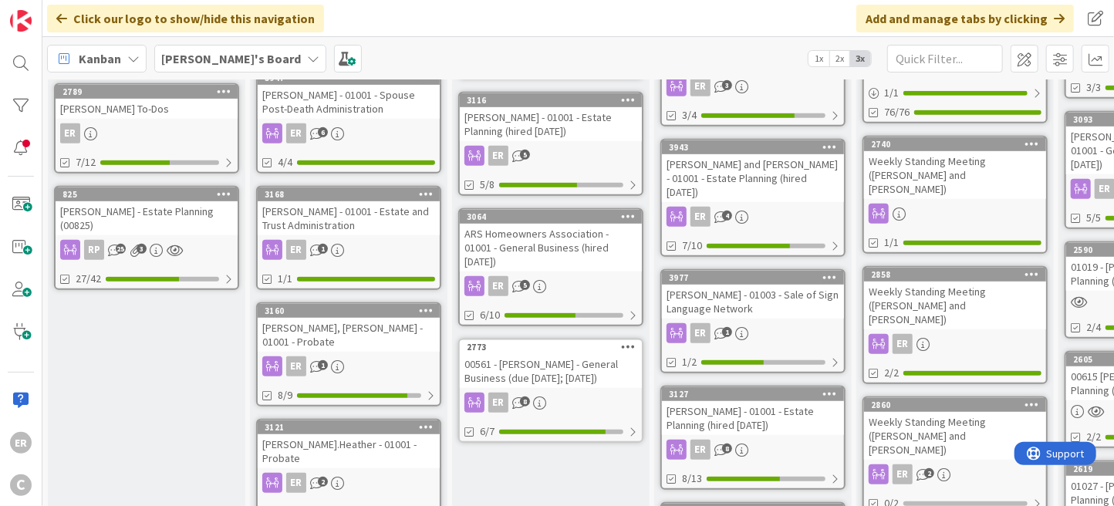
scroll to position [416, 0]
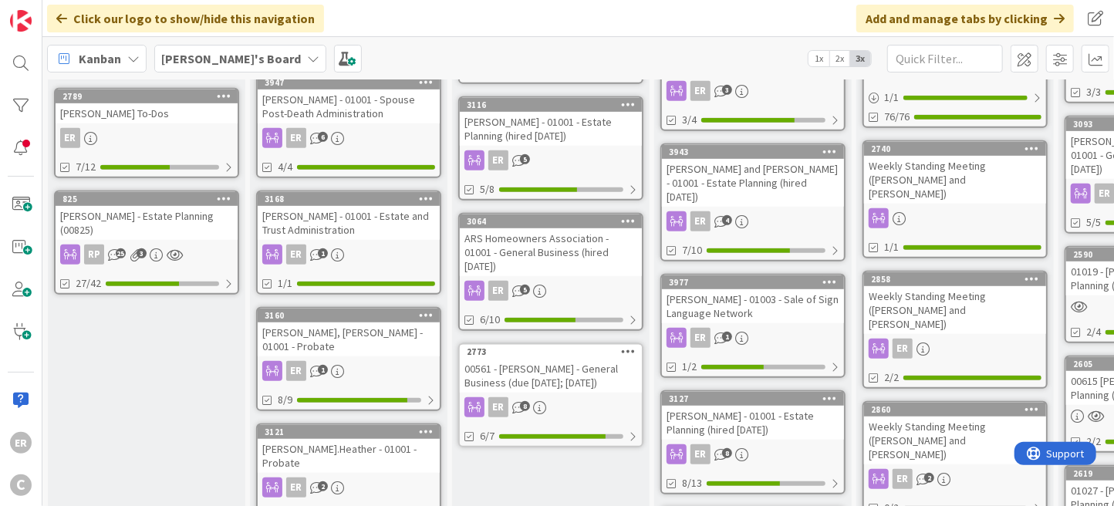
click at [767, 159] on div "[PERSON_NAME] and [PERSON_NAME] - 01001 - Estate Planning (hired [DATE])" at bounding box center [753, 183] width 182 height 48
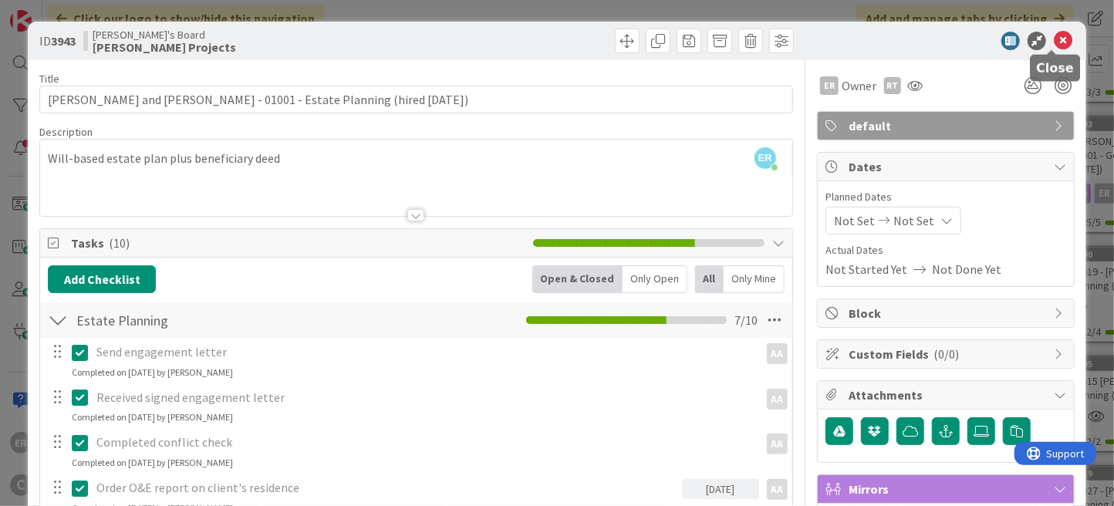
click at [1057, 44] on icon at bounding box center [1062, 41] width 19 height 19
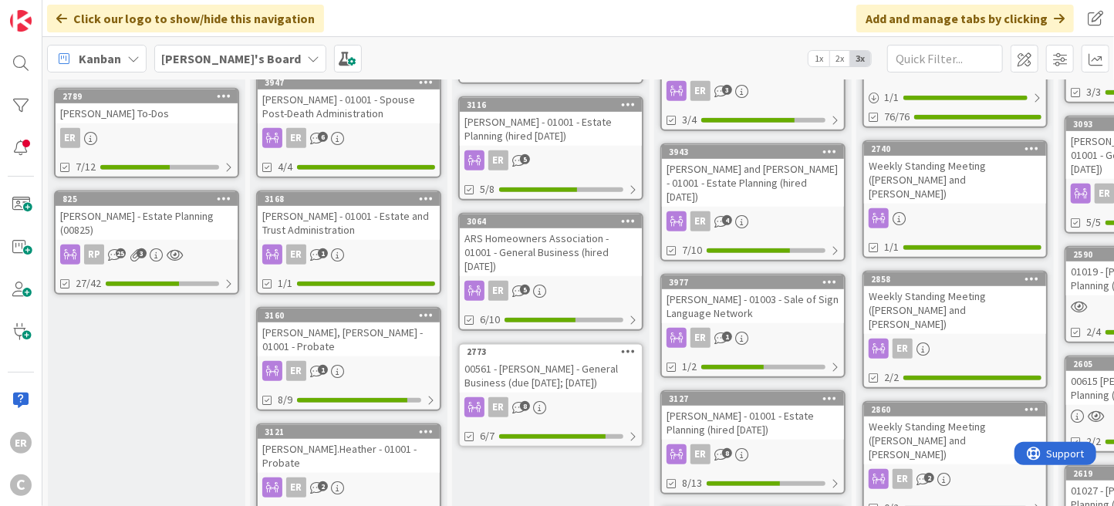
click at [783, 406] on div "[PERSON_NAME] - 01001 - Estate Planning (hired [DATE])" at bounding box center [753, 423] width 182 height 34
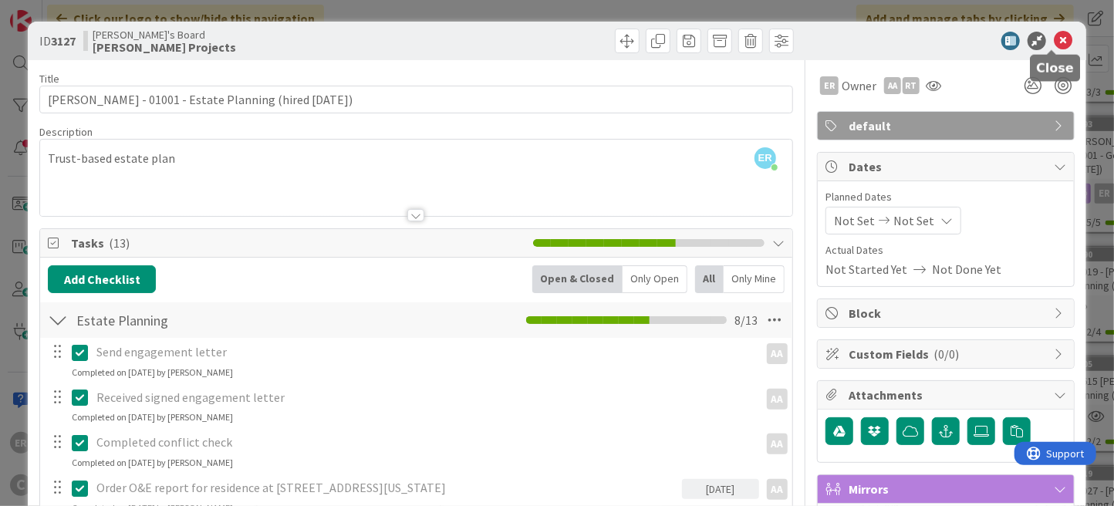
click at [1053, 42] on icon at bounding box center [1062, 41] width 19 height 19
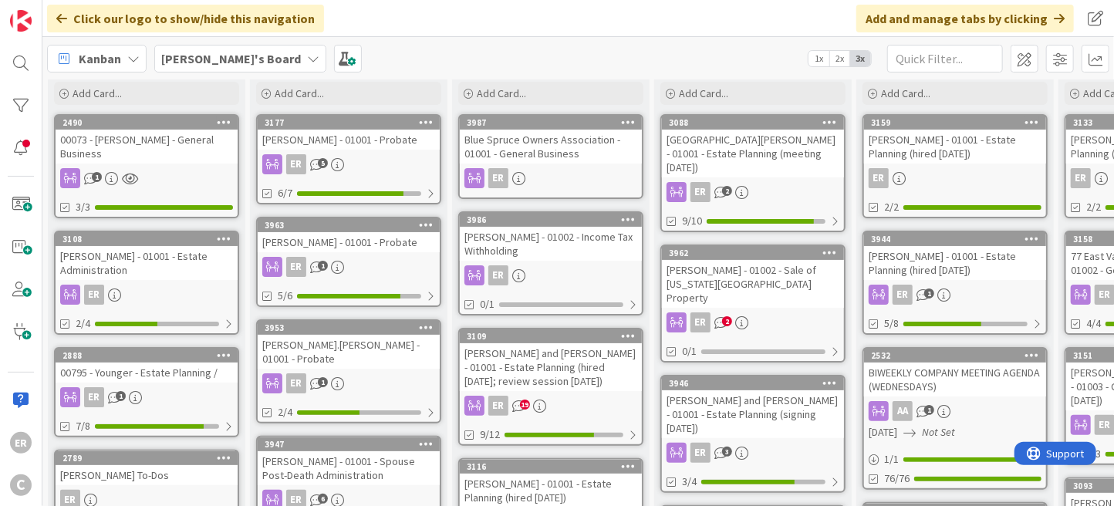
scroll to position [58, 0]
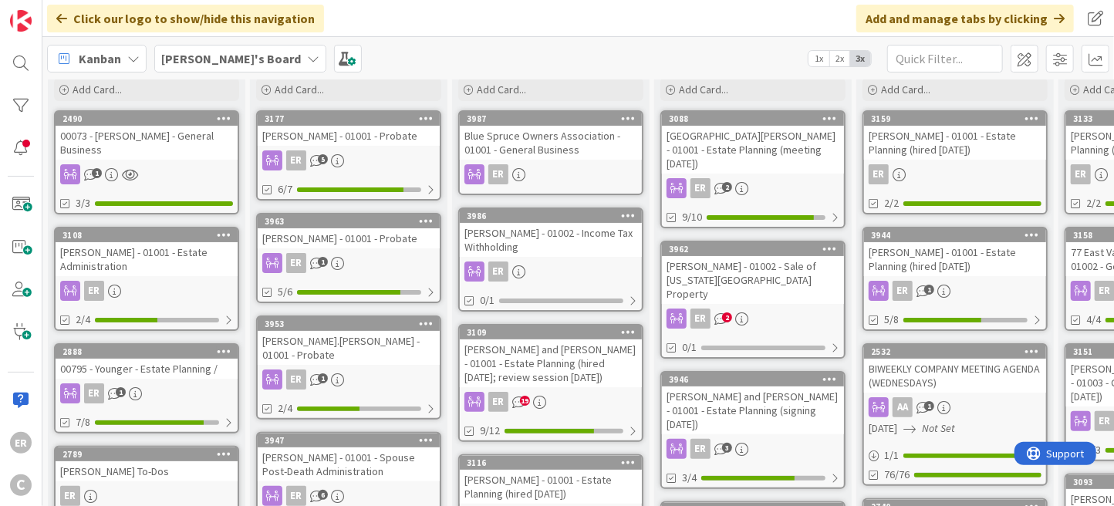
click at [949, 262] on div "[PERSON_NAME] - 01001 - Estate Planning (hired [DATE])" at bounding box center [955, 259] width 182 height 34
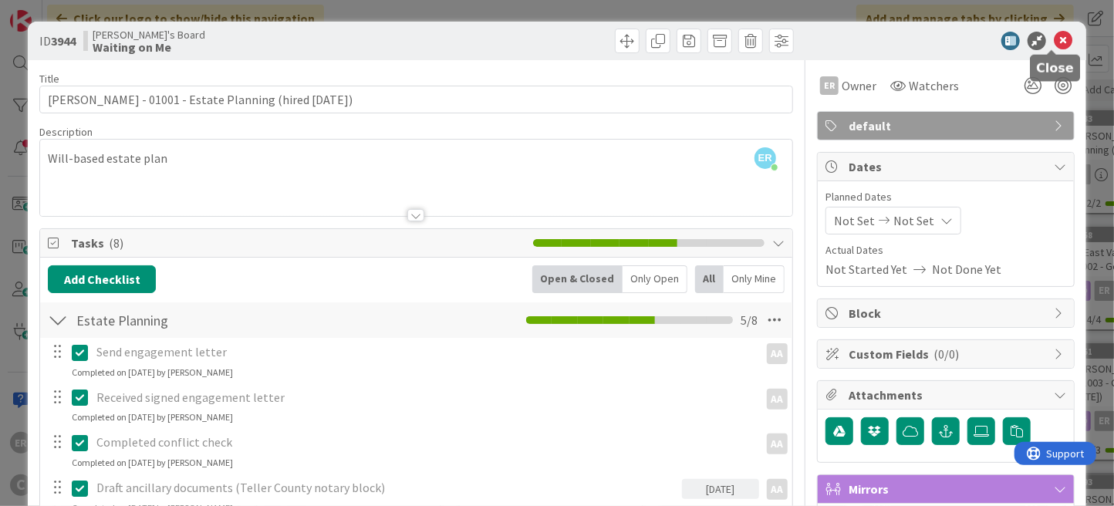
click at [1056, 40] on icon at bounding box center [1062, 41] width 19 height 19
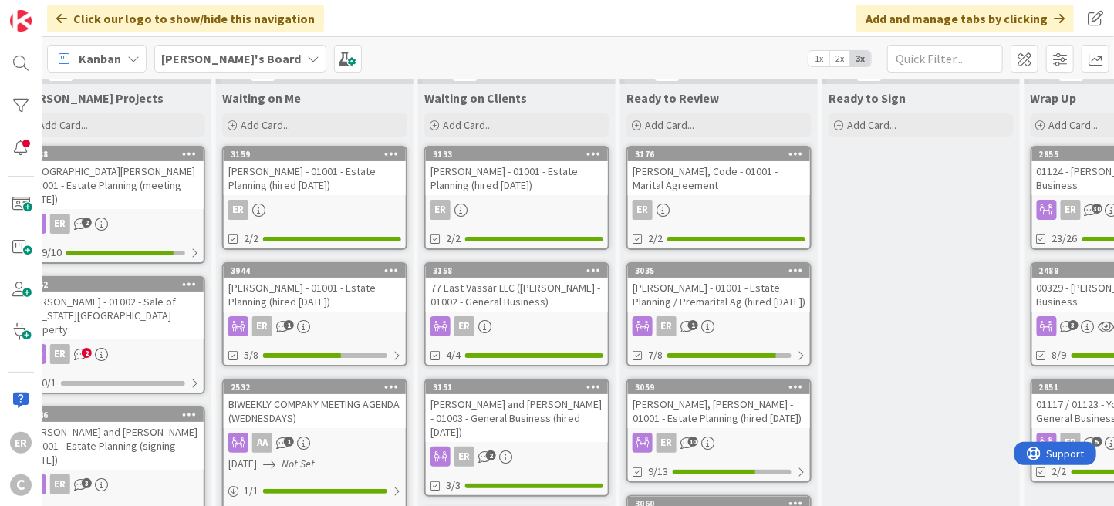
scroll to position [24, 640]
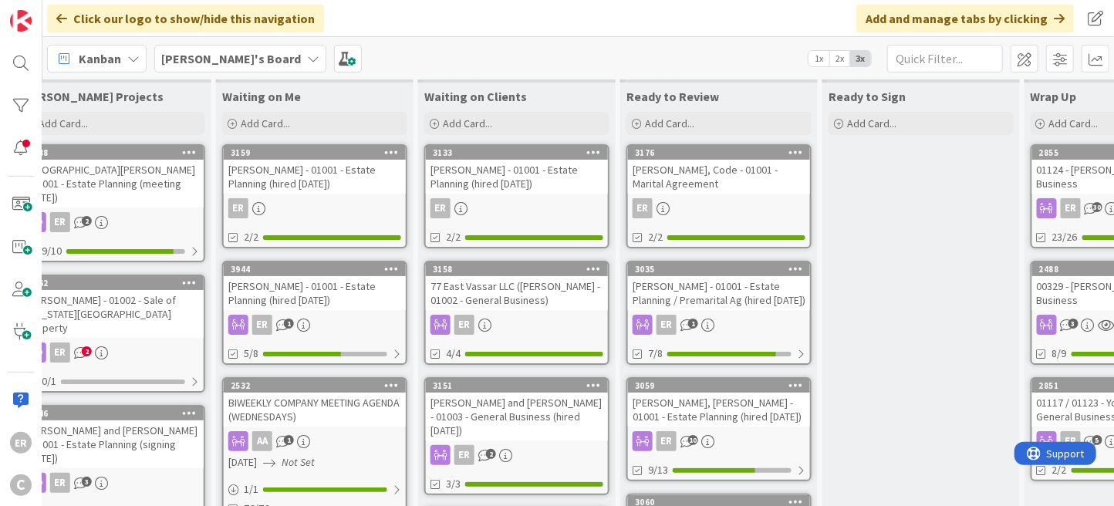
click at [682, 176] on div "[PERSON_NAME], Code - 01001 - Marital Agreement" at bounding box center [719, 177] width 182 height 34
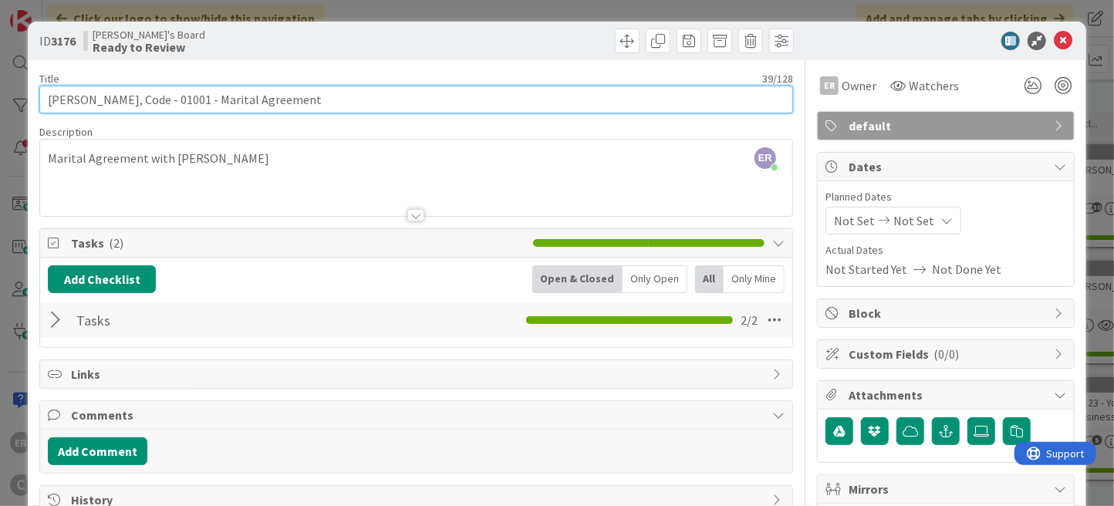
click at [113, 98] on input "[PERSON_NAME], Code - 01001 - Marital Agreement" at bounding box center [415, 100] width 753 height 28
type input "[PERSON_NAME] - 01001 - Marital Agreement"
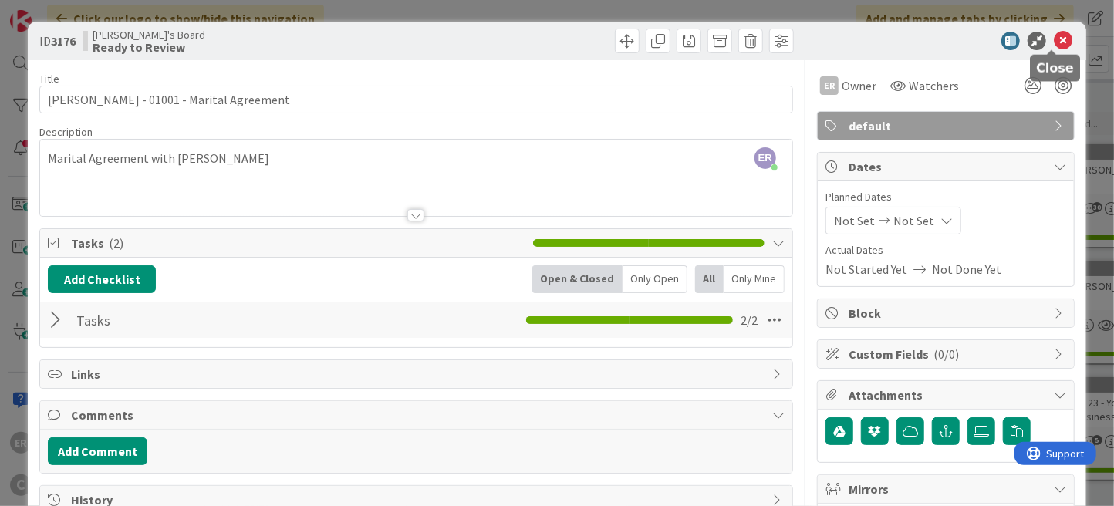
click at [1057, 43] on icon at bounding box center [1062, 41] width 19 height 19
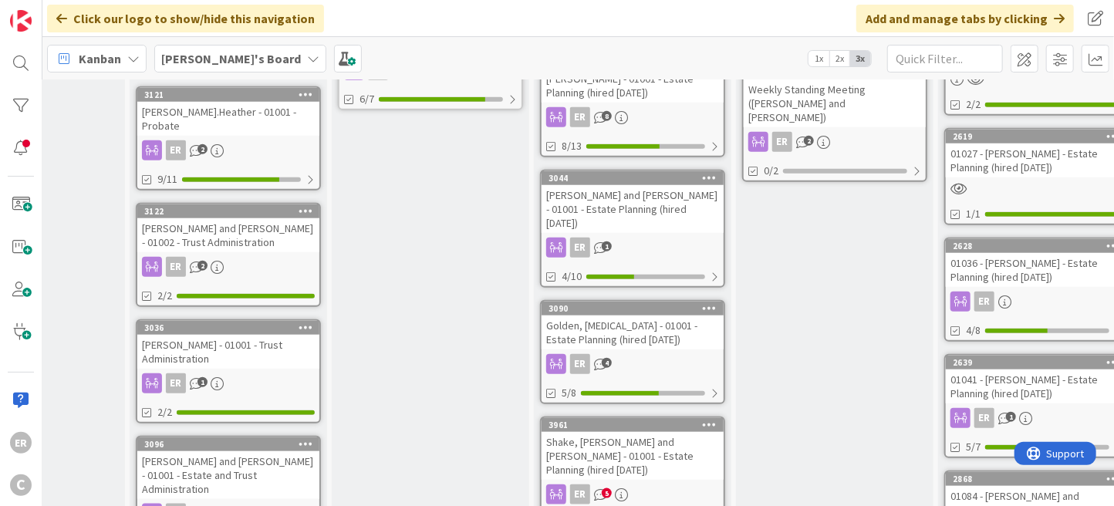
scroll to position [806, 120]
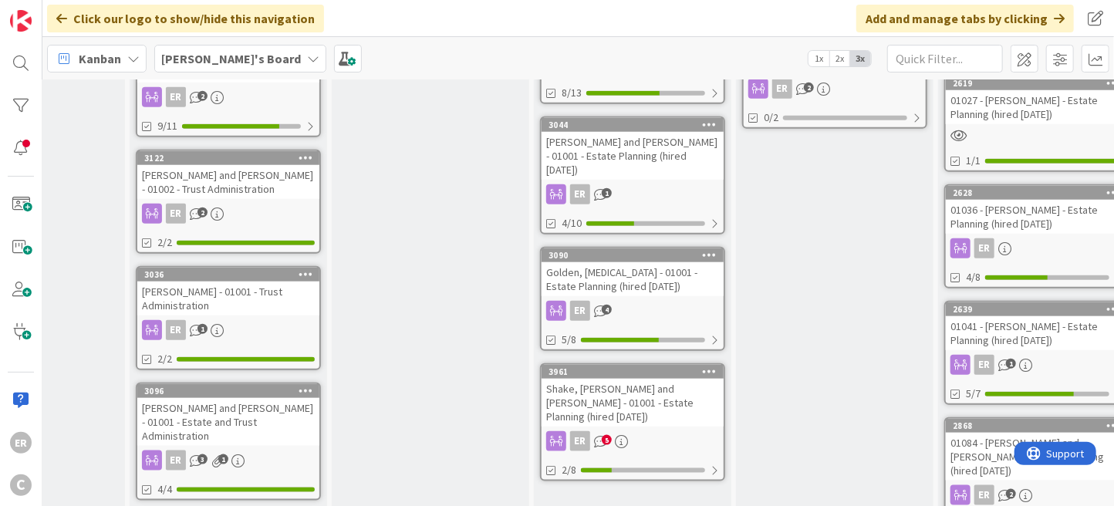
click at [676, 379] on div "Shake, [PERSON_NAME] and [PERSON_NAME] - 01001 - Estate Planning (hired [DATE])" at bounding box center [632, 403] width 182 height 48
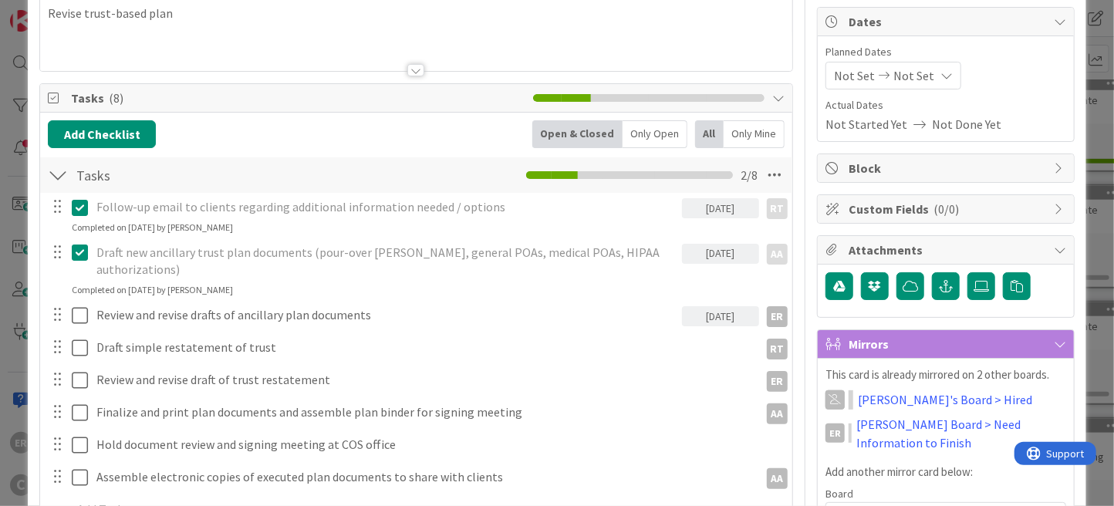
scroll to position [147, 0]
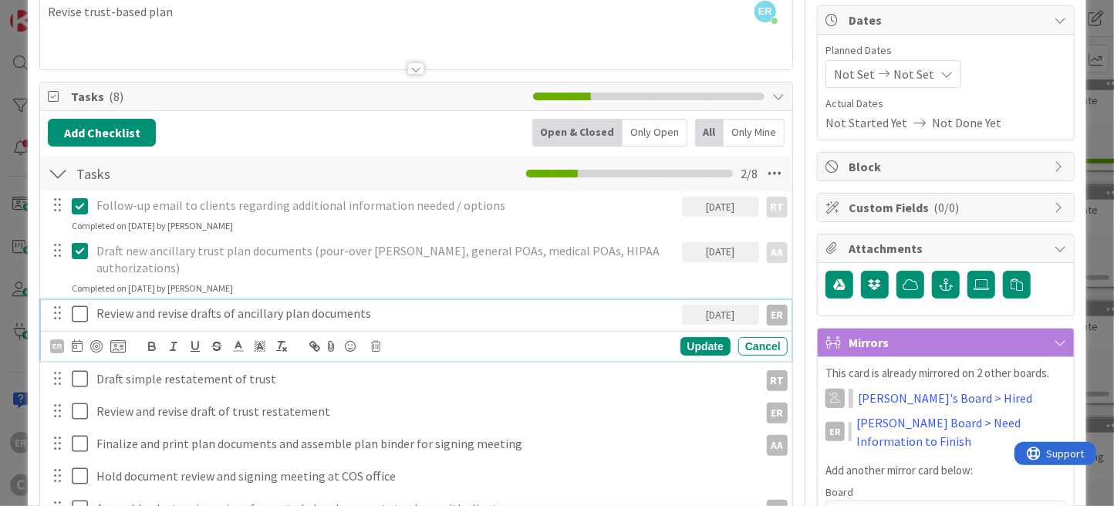
click at [83, 305] on icon at bounding box center [83, 314] width 23 height 19
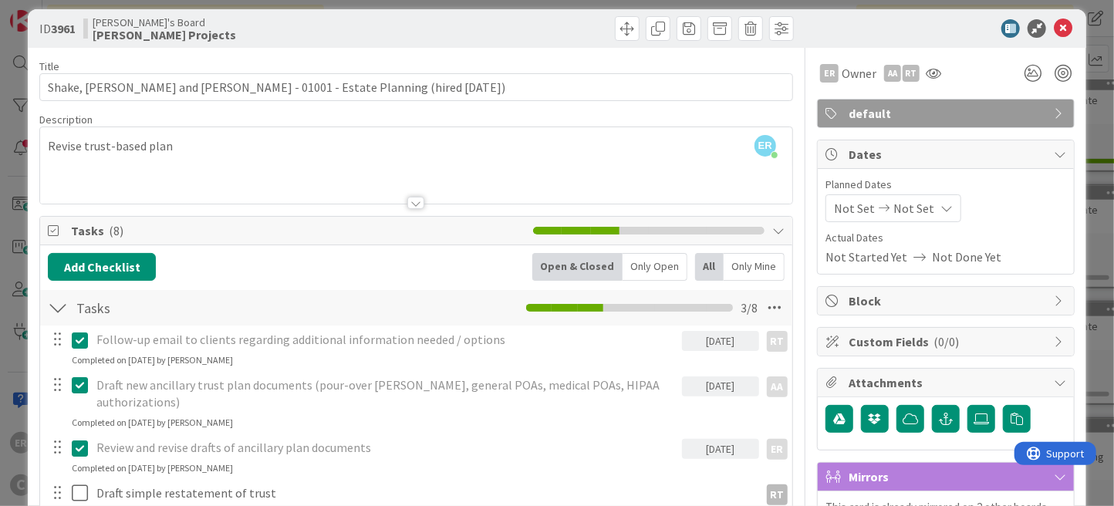
scroll to position [0, 0]
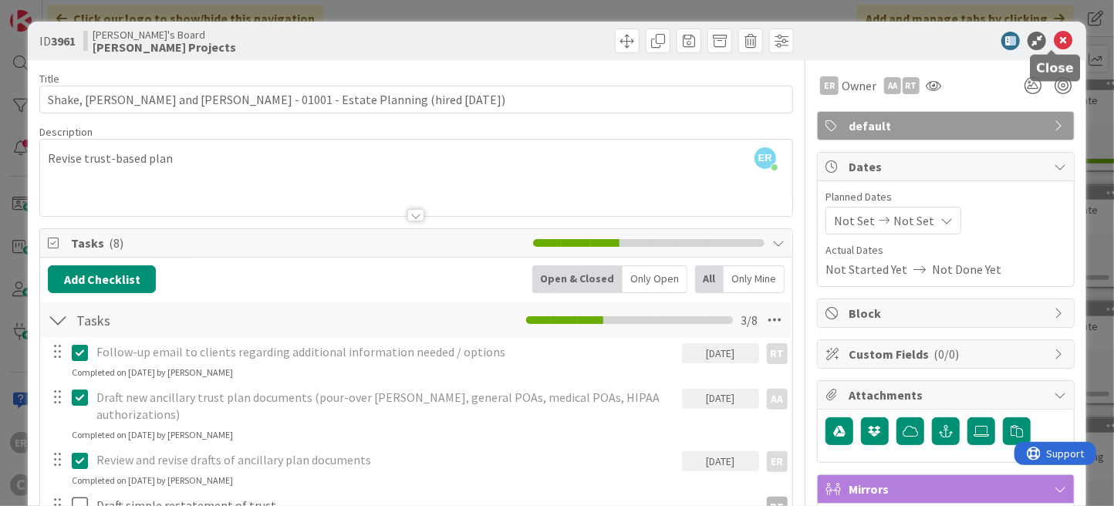
click at [1056, 42] on icon at bounding box center [1062, 41] width 19 height 19
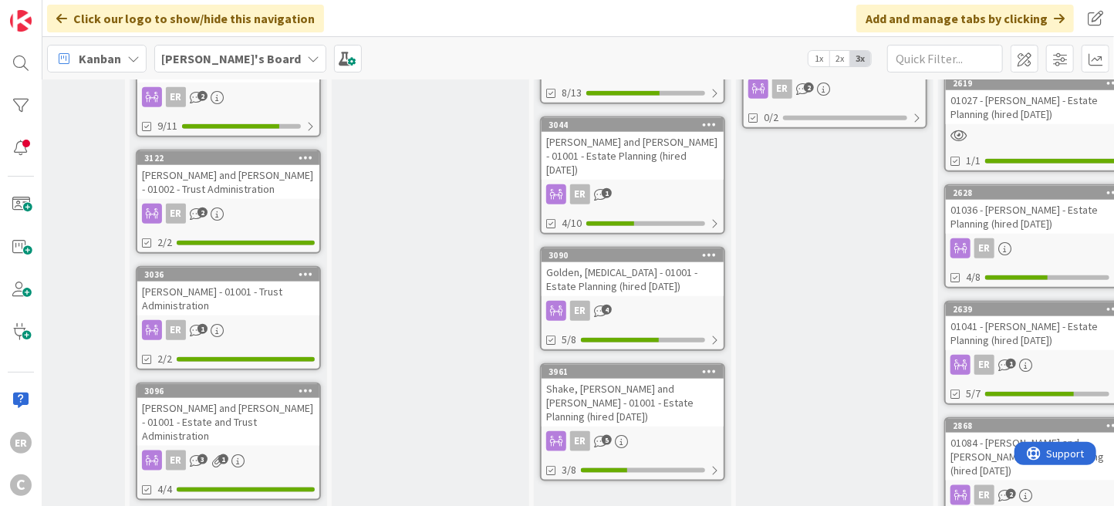
click at [672, 379] on div "Shake, [PERSON_NAME] and [PERSON_NAME] - 01001 - Estate Planning (hired [DATE])" at bounding box center [632, 403] width 182 height 48
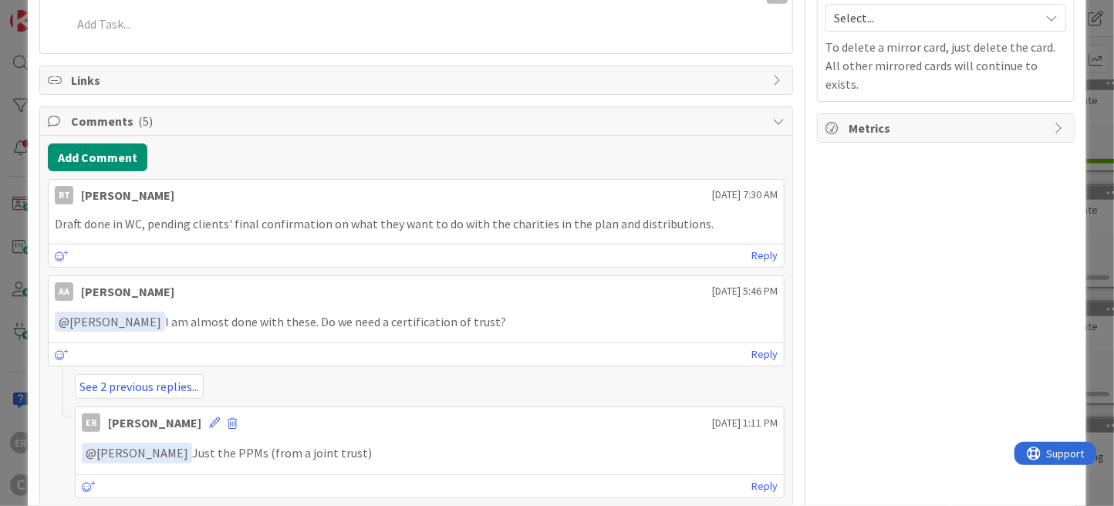
scroll to position [645, 0]
click at [189, 372] on link "See 2 previous replies..." at bounding box center [139, 384] width 129 height 25
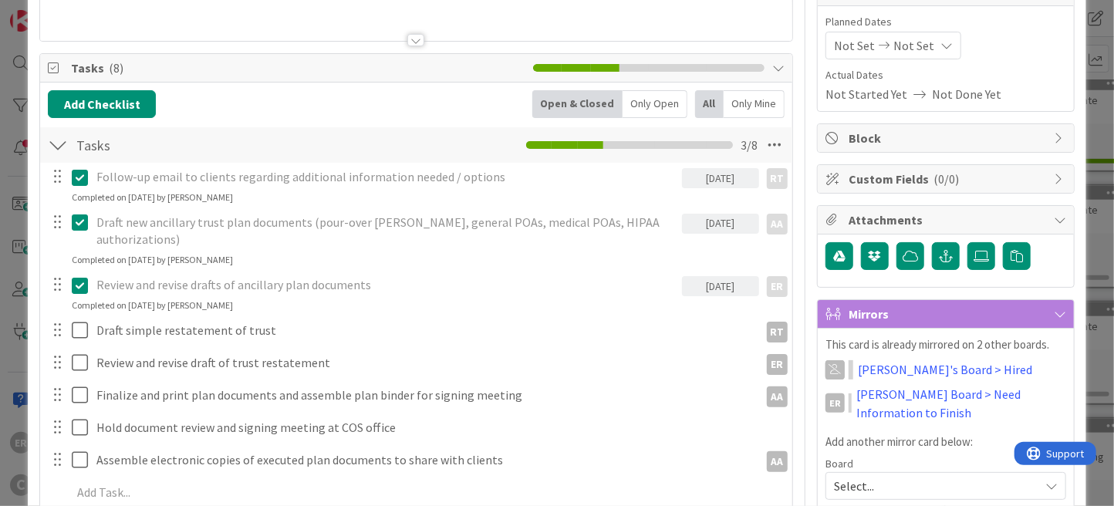
scroll to position [0, 0]
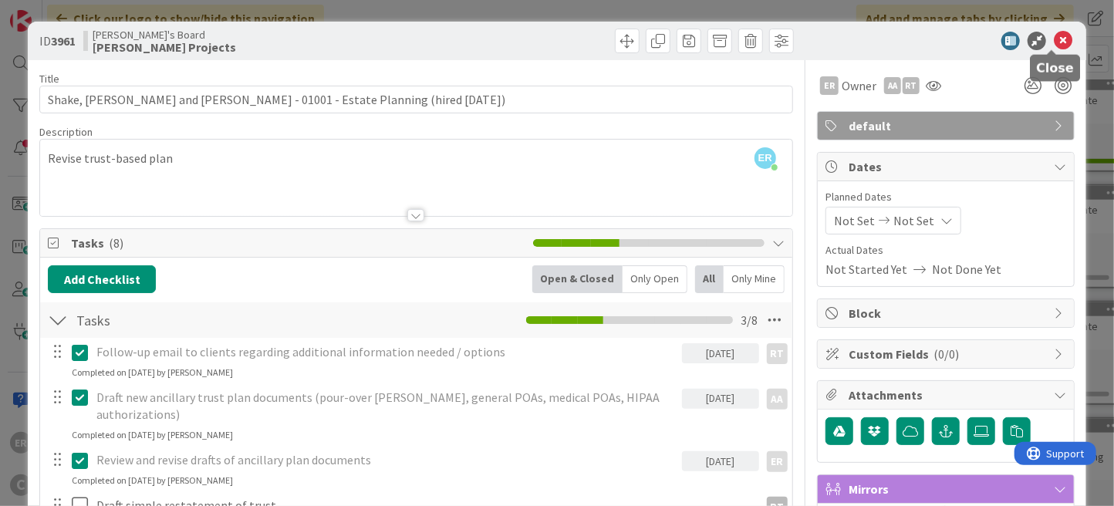
click at [1055, 39] on icon at bounding box center [1062, 41] width 19 height 19
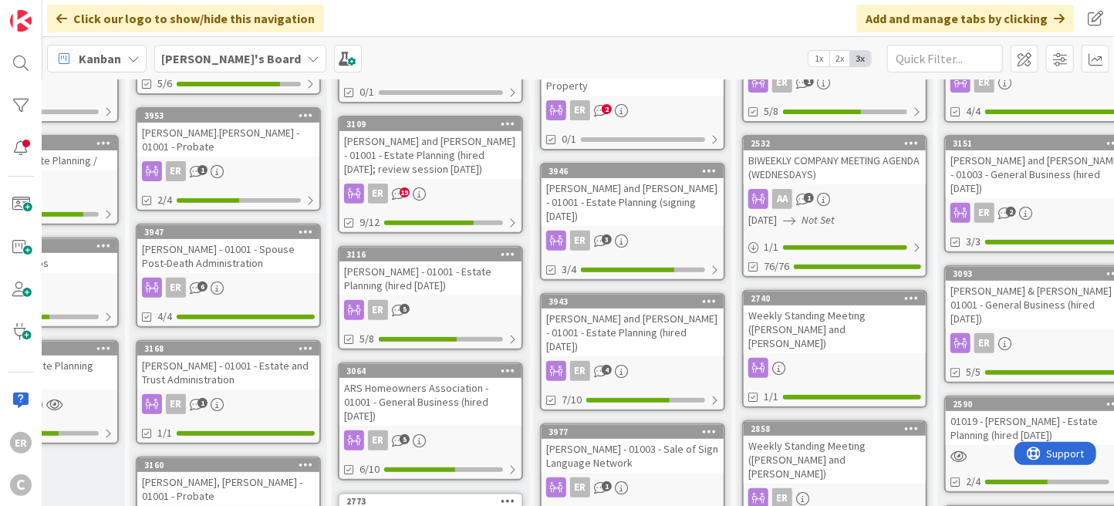
scroll to position [247, 120]
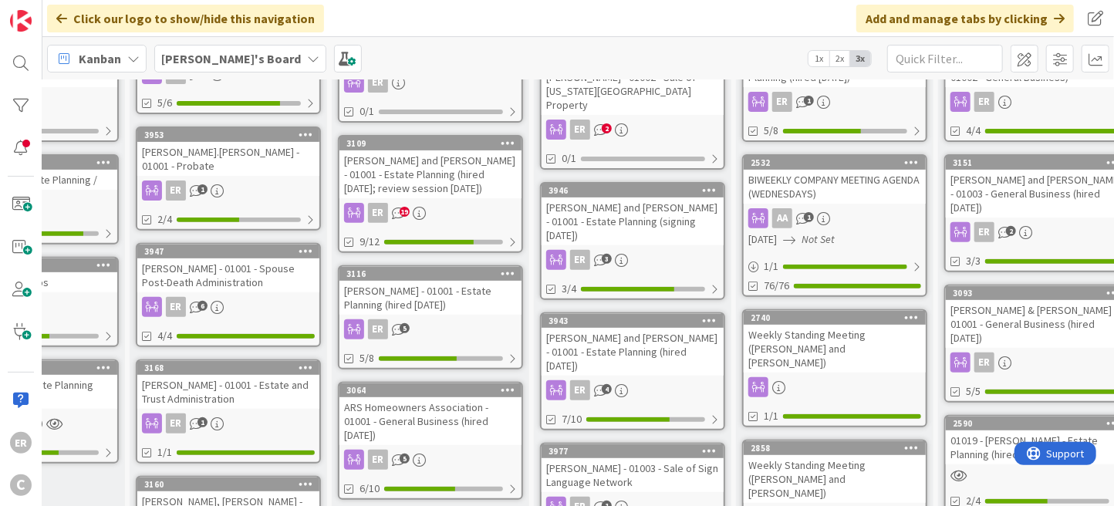
click at [678, 250] on div "ER 3" at bounding box center [632, 260] width 182 height 20
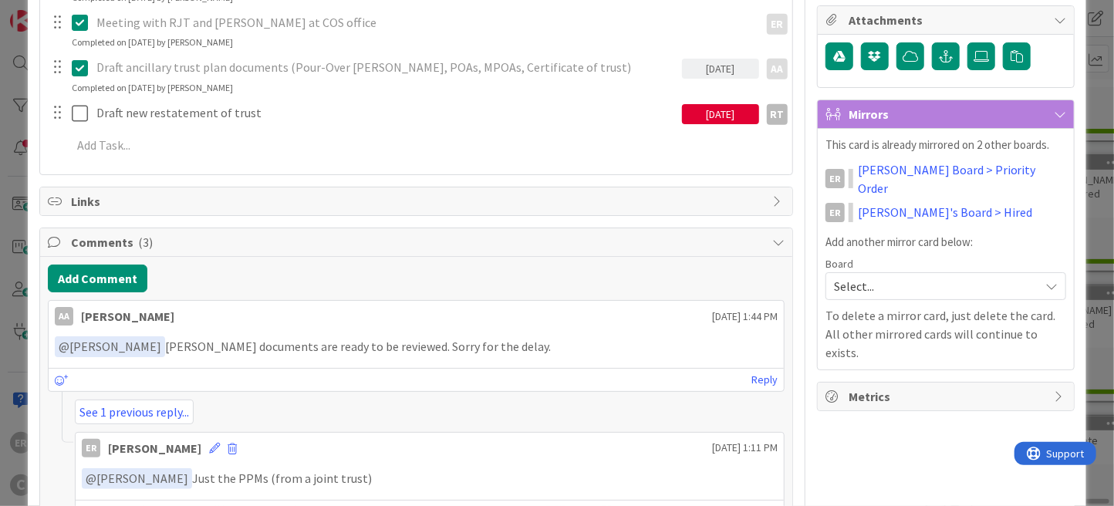
scroll to position [470, 0]
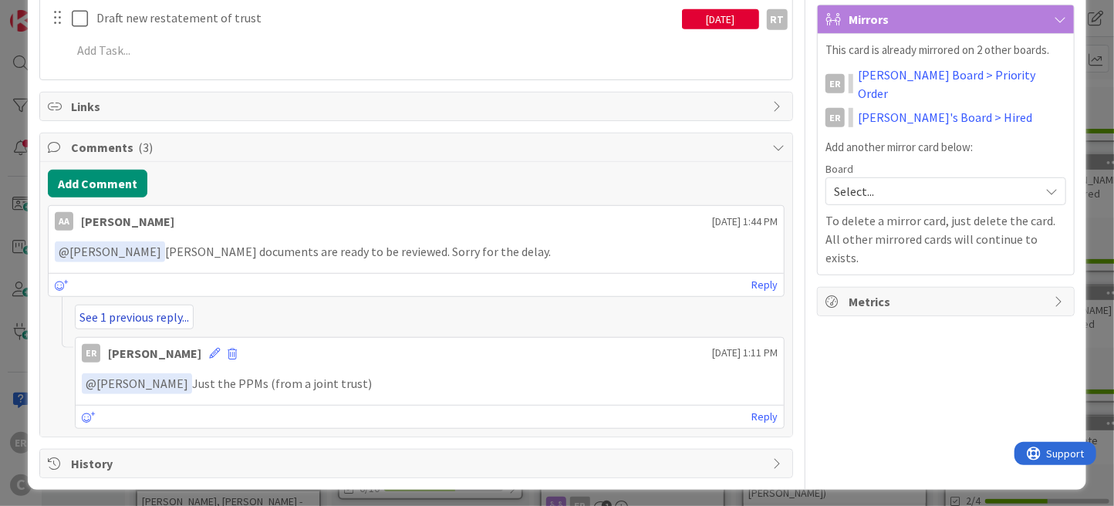
click at [163, 311] on link "See 1 previous reply..." at bounding box center [134, 317] width 119 height 25
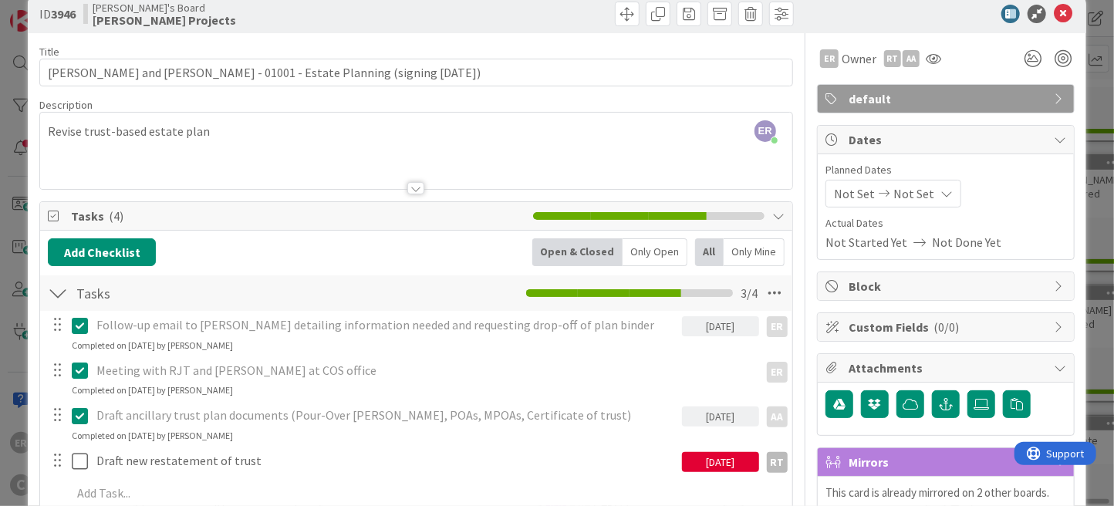
scroll to position [0, 0]
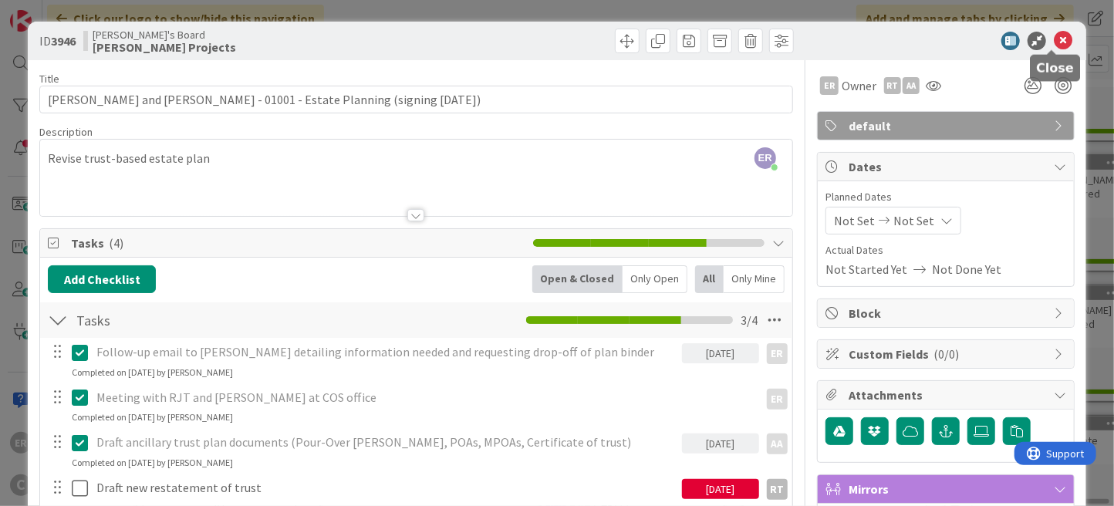
click at [1056, 41] on icon at bounding box center [1062, 41] width 19 height 19
